Goal: Information Seeking & Learning: Learn about a topic

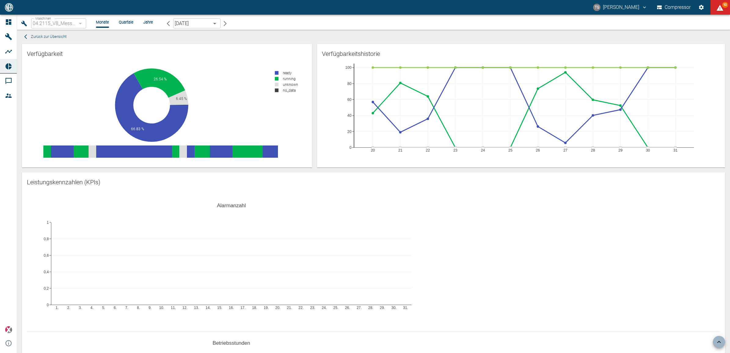
scroll to position [900, 0]
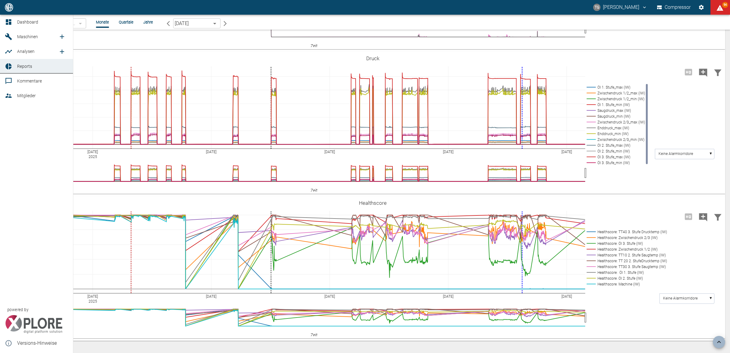
click at [8, 22] on icon at bounding box center [8, 21] width 5 height 5
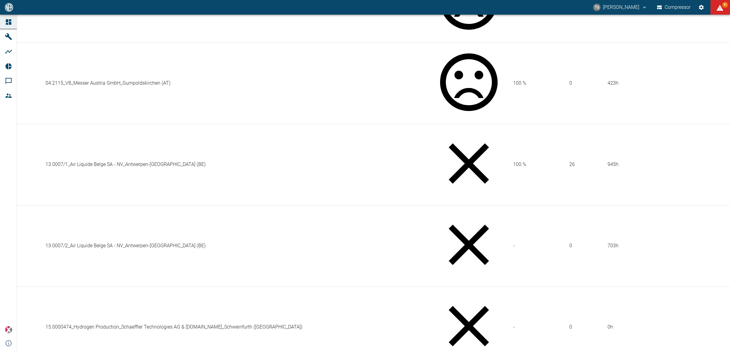
scroll to position [32, 0]
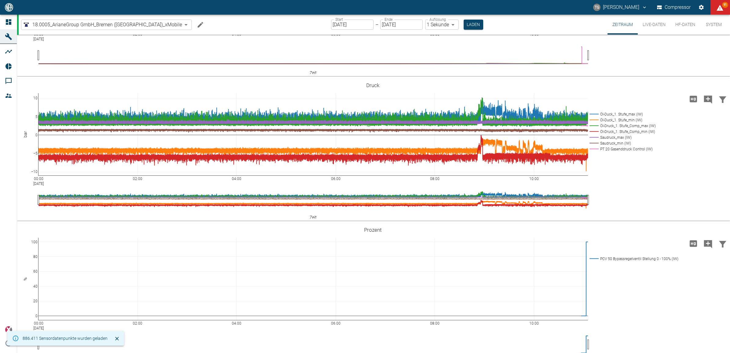
scroll to position [260, 0]
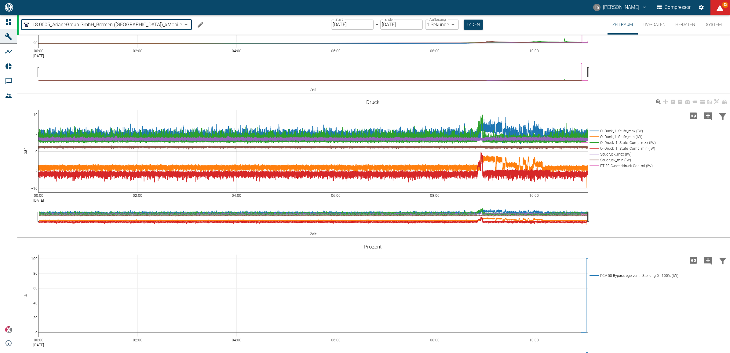
scroll to position [222, 0]
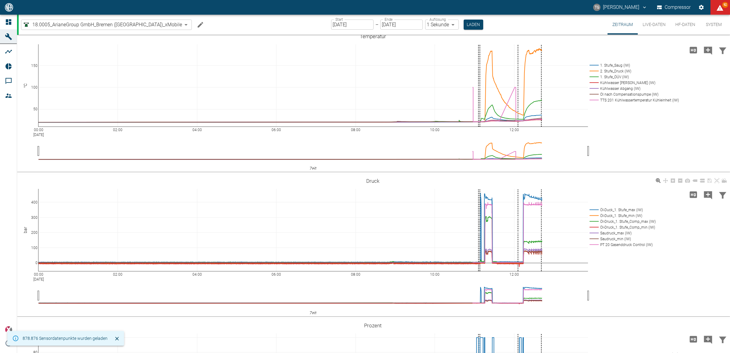
scroll to position [153, 0]
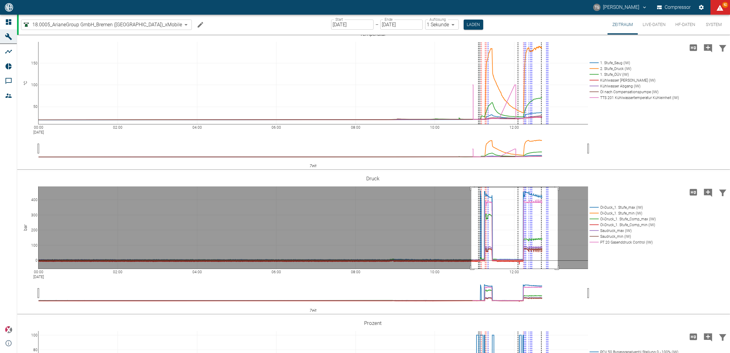
drag, startPoint x: 471, startPoint y: 187, endPoint x: 558, endPoint y: 275, distance: 123.4
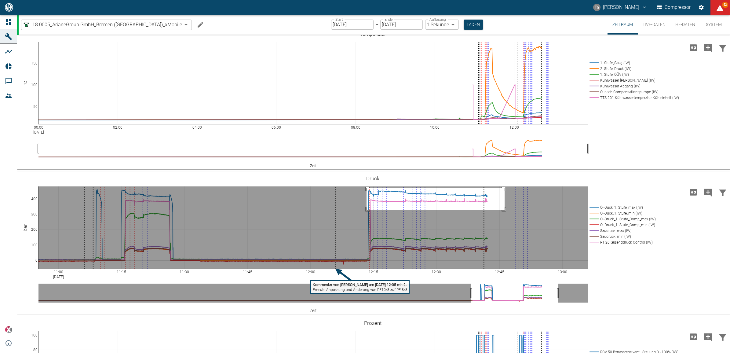
drag, startPoint x: 367, startPoint y: 188, endPoint x: 505, endPoint y: 210, distance: 139.8
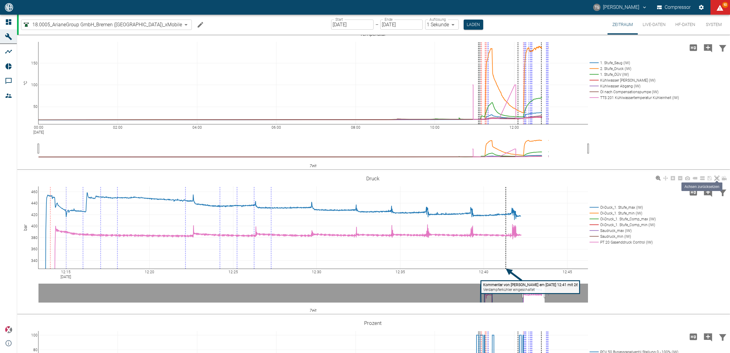
click at [718, 176] on icon at bounding box center [717, 178] width 5 height 5
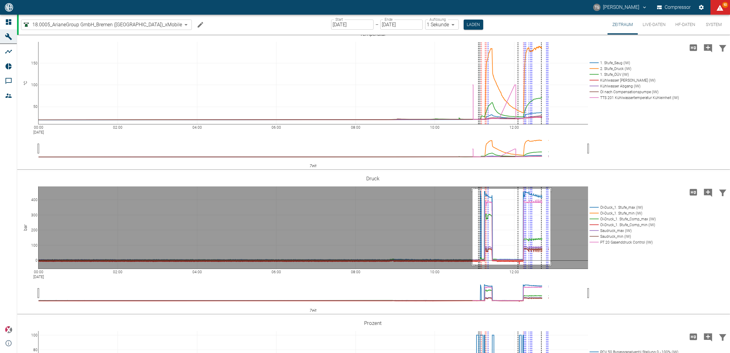
drag, startPoint x: 473, startPoint y: 189, endPoint x: 551, endPoint y: 264, distance: 108.7
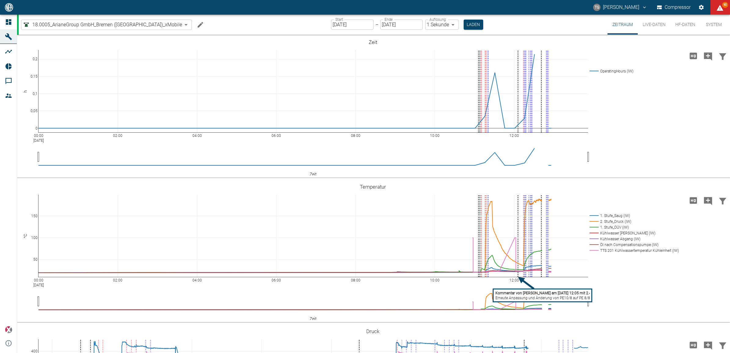
scroll to position [153, 0]
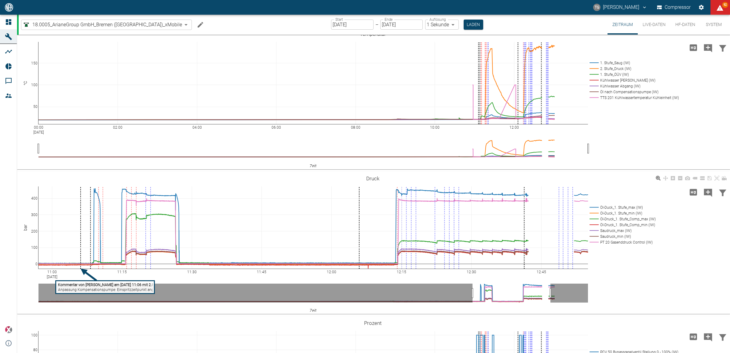
click at [648, 283] on div "11:00 Sep 4, 2025 11:15 11:30 11:45 12:00 12:15 12:30 12:45 0 100 200 300 400 Ö…" at bounding box center [373, 242] width 712 height 137
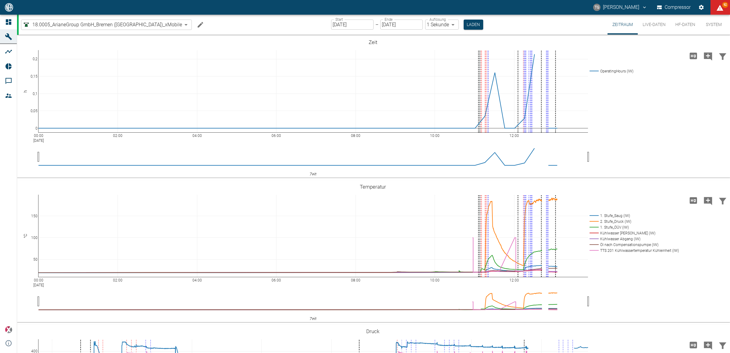
scroll to position [153, 0]
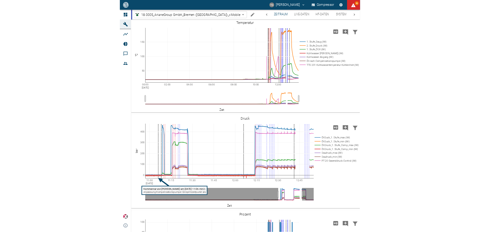
scroll to position [153, 0]
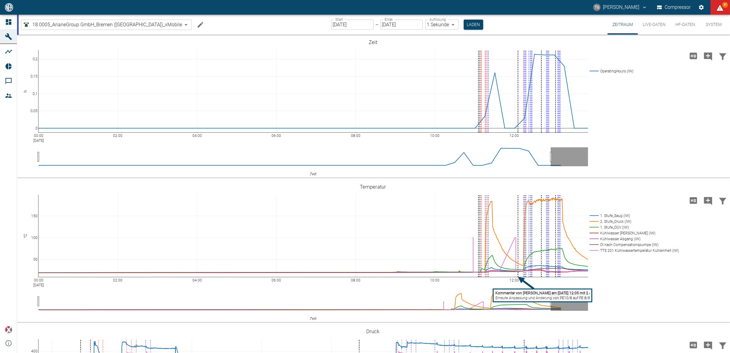
scroll to position [153, 0]
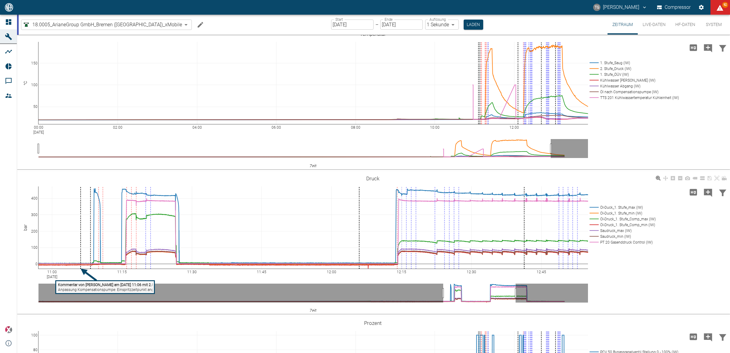
click at [78, 288] on tspan "Anpassung Kompensationspumpe: Einspritzzeitpunkt angepasst" at bounding box center [111, 290] width 106 height 4
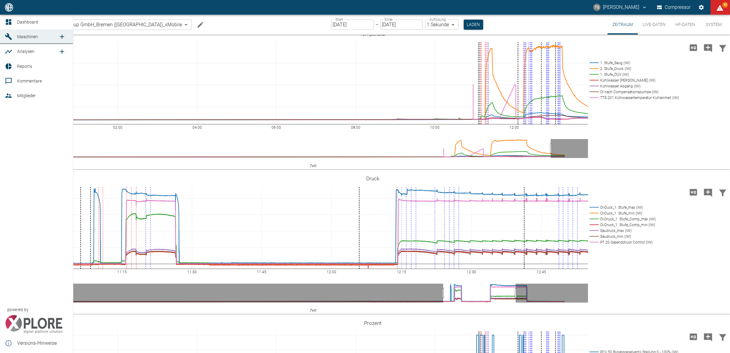
click at [11, 82] on icon at bounding box center [8, 80] width 7 height 7
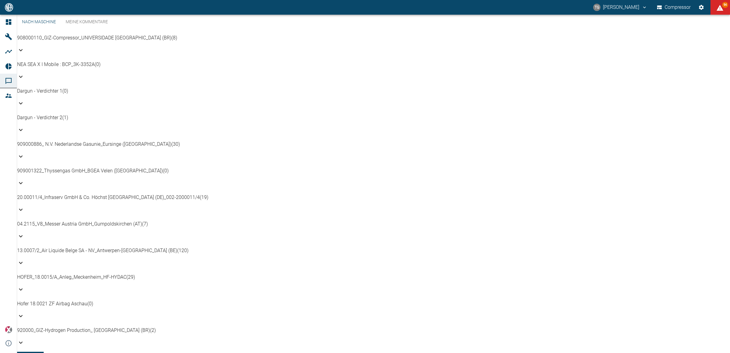
scroll to position [407, 0]
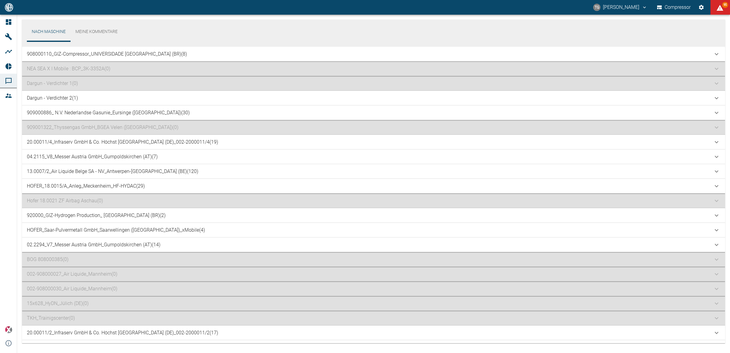
scroll to position [559, 0]
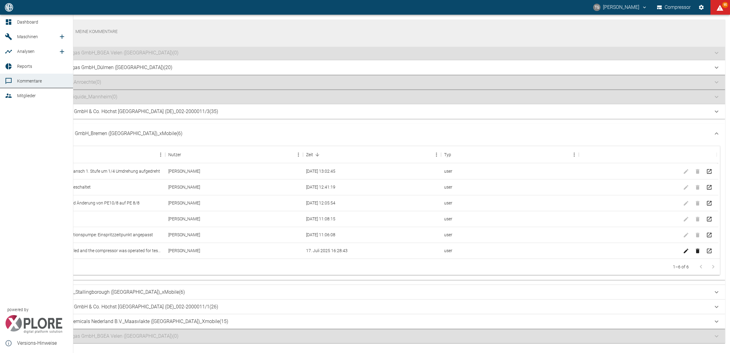
click at [10, 20] on icon at bounding box center [8, 21] width 5 height 5
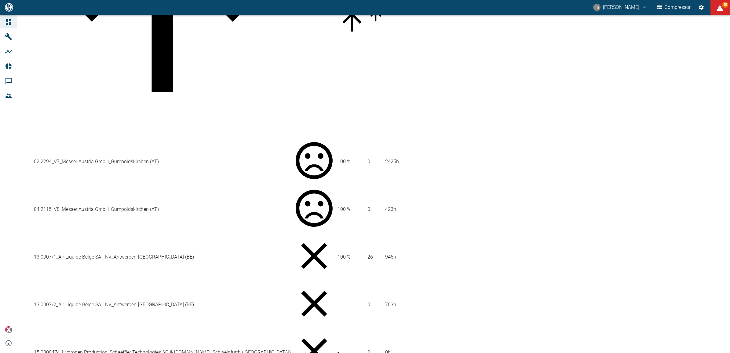
scroll to position [153, 0]
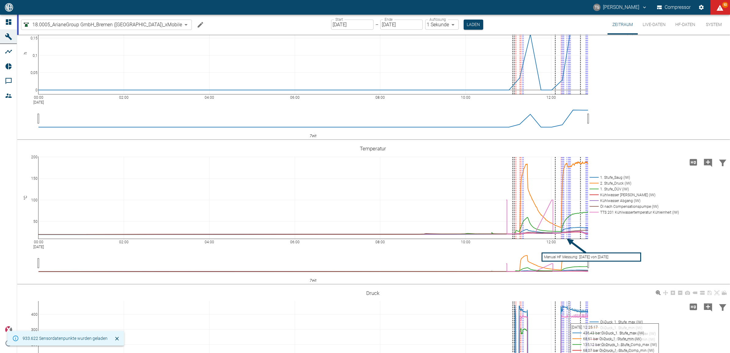
scroll to position [115, 0]
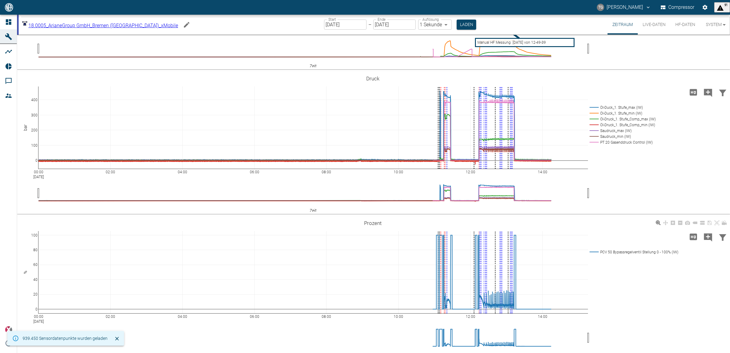
scroll to position [260, 0]
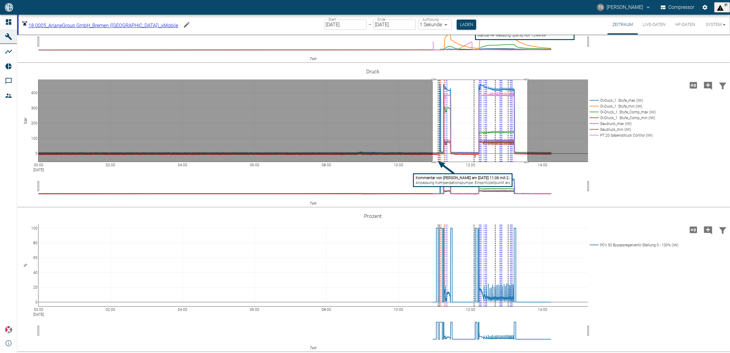
drag, startPoint x: 433, startPoint y: 80, endPoint x: 528, endPoint y: 170, distance: 130.5
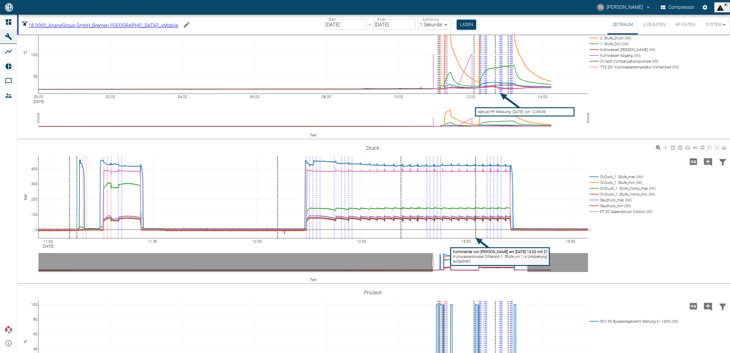
scroll to position [222, 0]
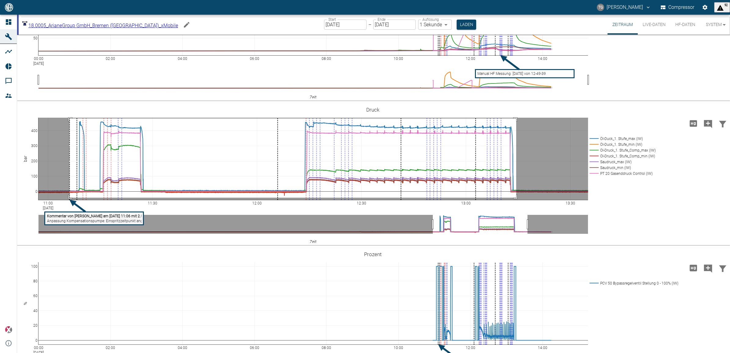
drag, startPoint x: 69, startPoint y: 118, endPoint x: 516, endPoint y: 197, distance: 454.0
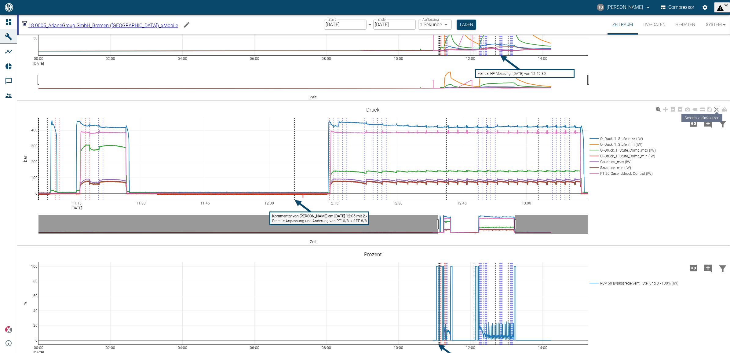
click at [718, 108] on icon at bounding box center [717, 109] width 5 height 5
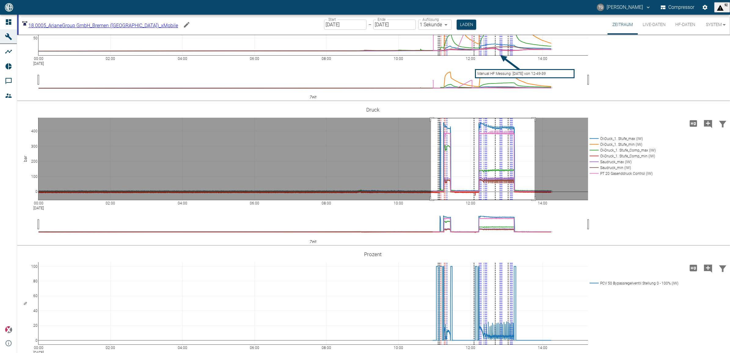
drag, startPoint x: 431, startPoint y: 118, endPoint x: 533, endPoint y: 199, distance: 130.3
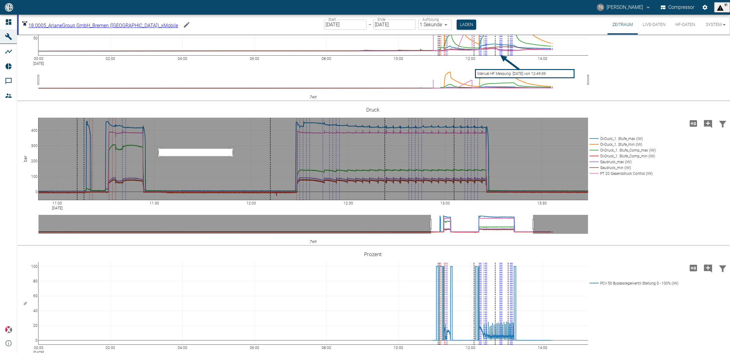
drag, startPoint x: 233, startPoint y: 156, endPoint x: 159, endPoint y: 148, distance: 74.0
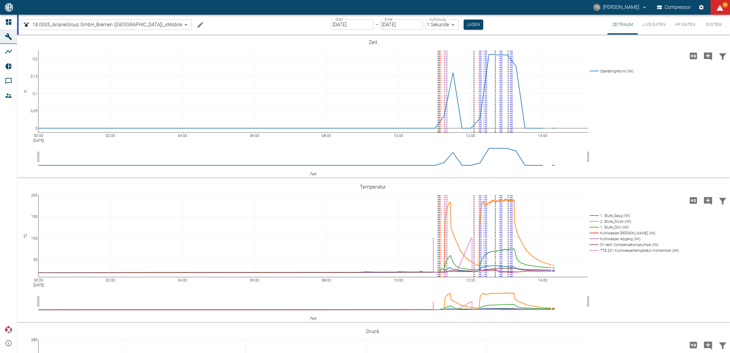
scroll to position [222, 0]
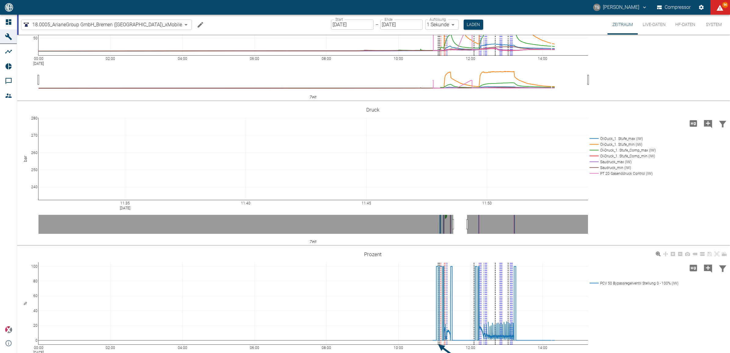
drag, startPoint x: 453, startPoint y: 26, endPoint x: 465, endPoint y: 352, distance: 326.3
click at [464, 26] on button "Laden" at bounding box center [474, 25] width 20 height 10
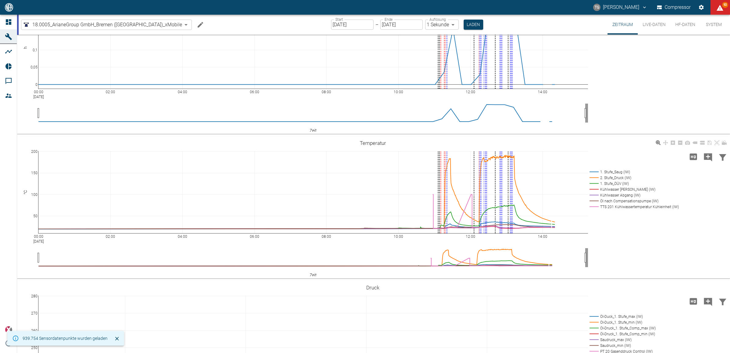
scroll to position [31, 0]
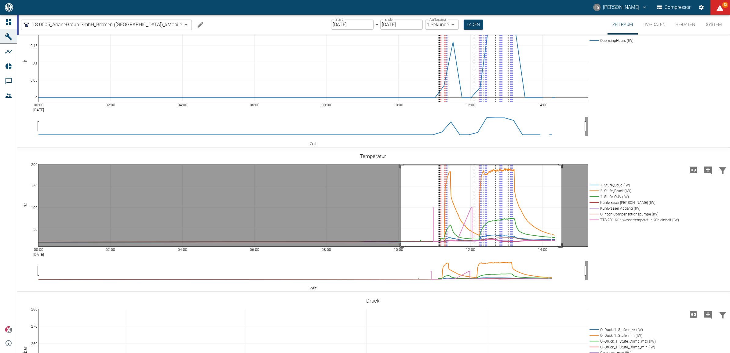
drag, startPoint x: 401, startPoint y: 165, endPoint x: 563, endPoint y: 254, distance: 184.5
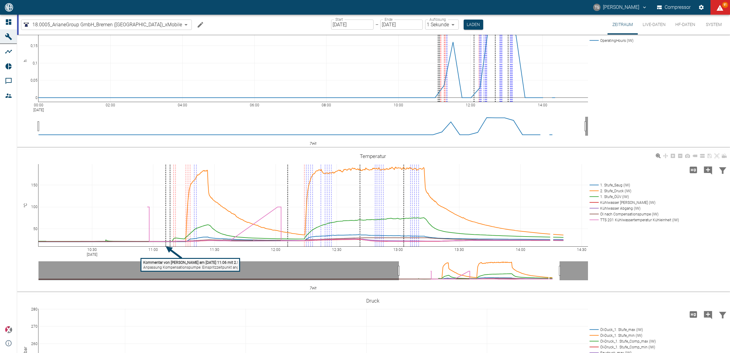
click at [170, 263] on tspan "Kommentar von Stefan Damberg am 04/09/2025 11:06 mit 2.514" at bounding box center [193, 262] width 100 height 4
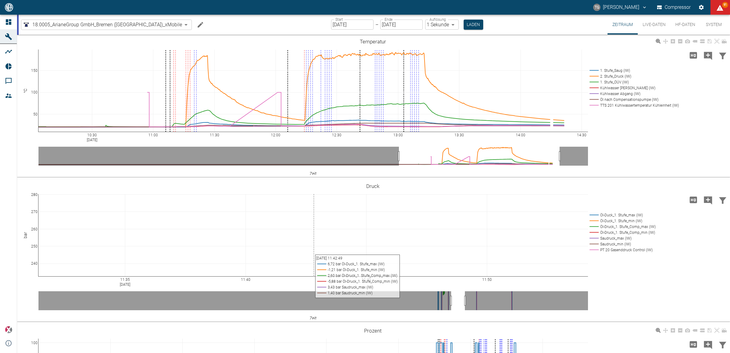
scroll to position [260, 0]
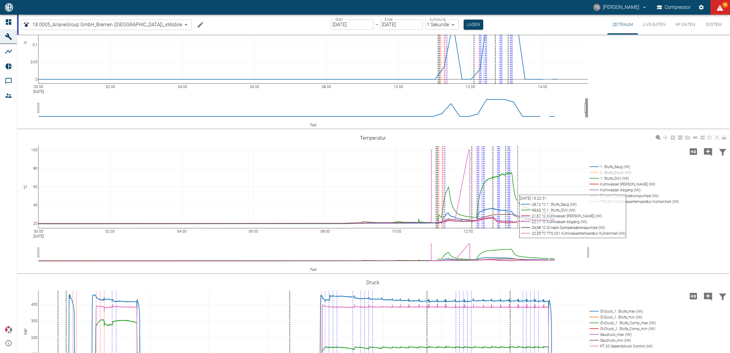
scroll to position [38, 0]
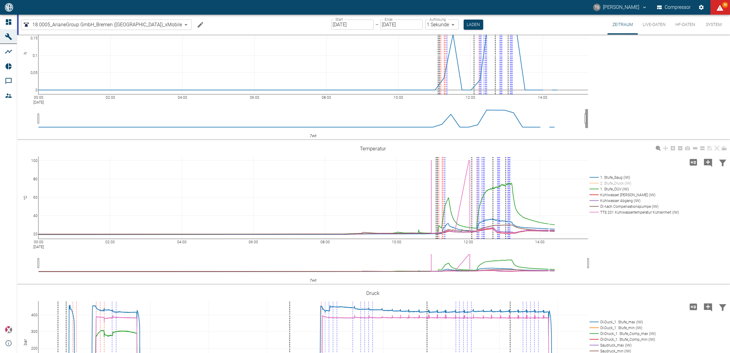
click at [593, 183] on rect at bounding box center [633, 183] width 90 height 6
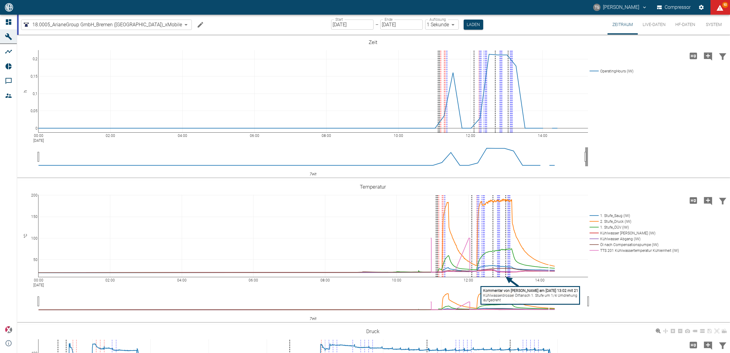
scroll to position [260, 0]
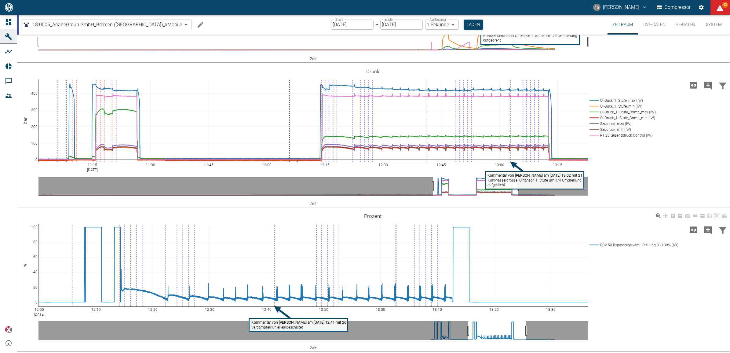
click at [630, 287] on div "12:00 [DATE] 12:10 12:20 12:30 12:40 12:50 13:00 13:10 13:20 13:30 0 20 40 60 8…" at bounding box center [373, 280] width 712 height 137
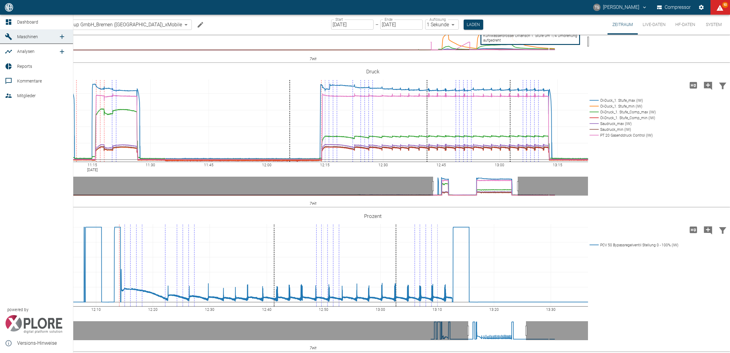
drag, startPoint x: 8, startPoint y: 20, endPoint x: 118, endPoint y: 89, distance: 130.1
click at [8, 20] on icon at bounding box center [8, 21] width 5 height 5
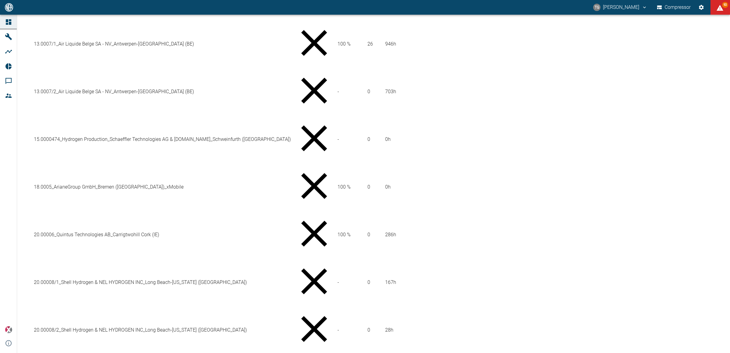
scroll to position [376, 0]
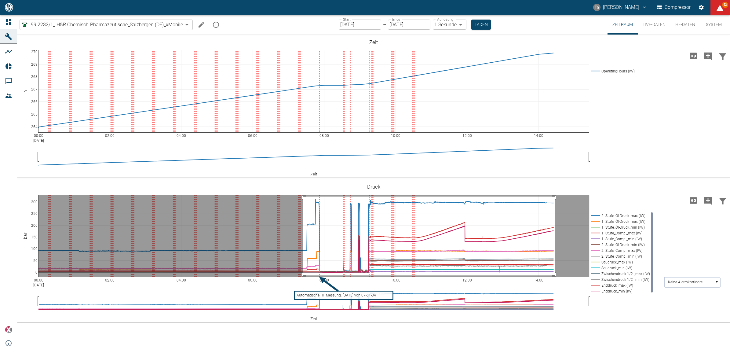
drag, startPoint x: 303, startPoint y: 196, endPoint x: 555, endPoint y: 275, distance: 264.1
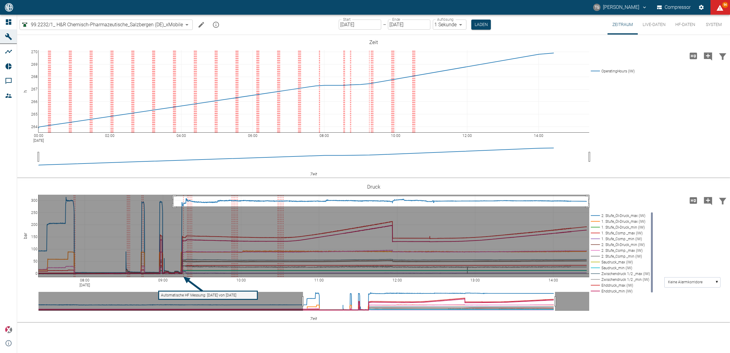
drag, startPoint x: 174, startPoint y: 196, endPoint x: 588, endPoint y: 206, distance: 415.1
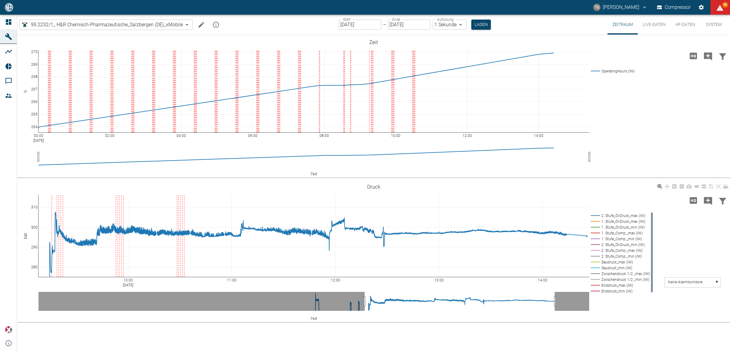
click at [719, 186] on icon at bounding box center [718, 186] width 5 height 5
